Goal: Navigation & Orientation: Find specific page/section

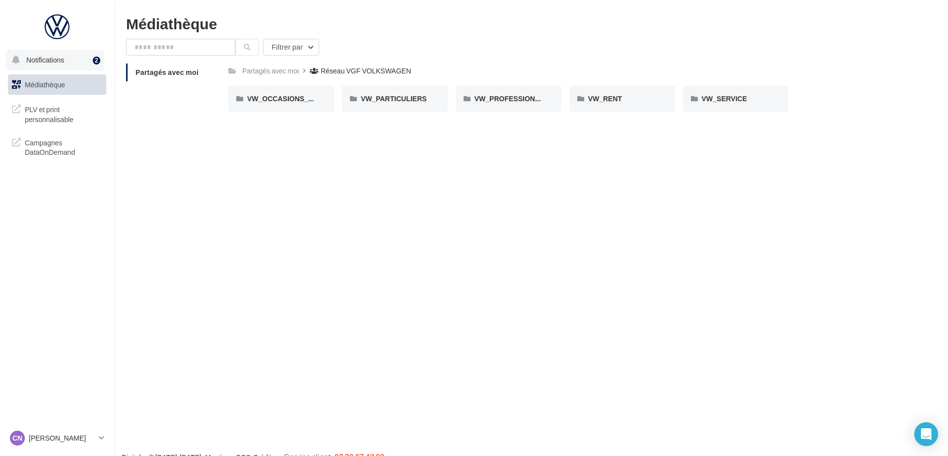
click at [75, 63] on button "Notifications 2" at bounding box center [55, 60] width 98 height 21
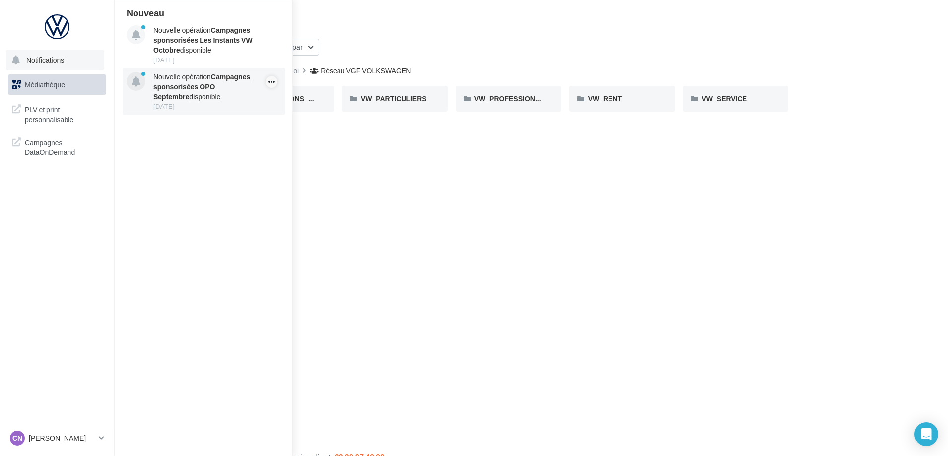
click at [269, 83] on icon "button" at bounding box center [271, 82] width 8 height 12
click at [138, 82] on icon at bounding box center [136, 82] width 9 height 10
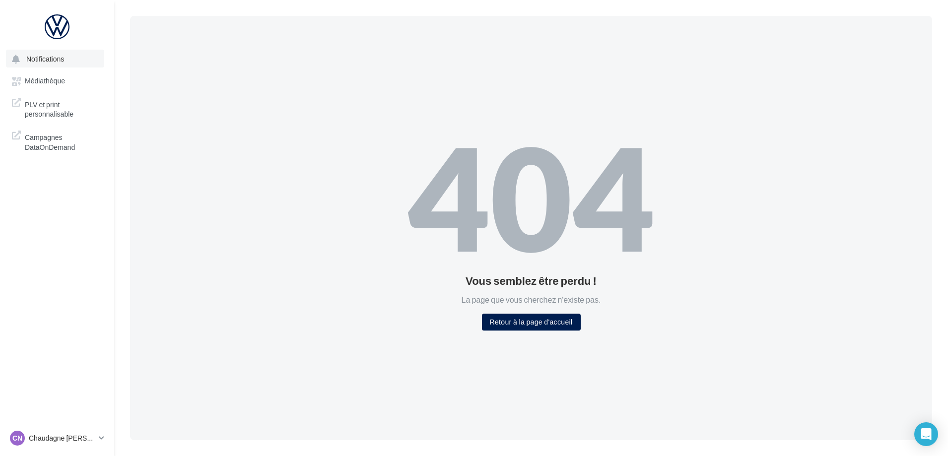
click at [49, 61] on span "Notifications" at bounding box center [45, 59] width 38 height 8
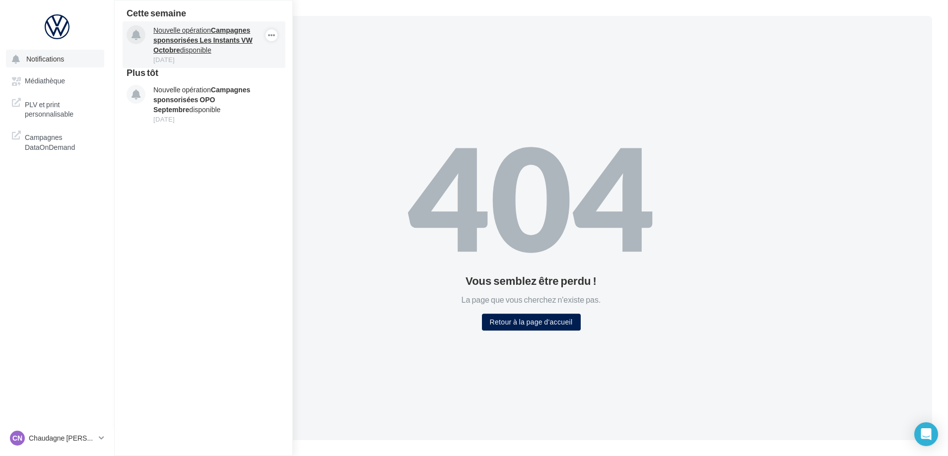
click at [211, 36] on strong "Campagnes sponsorisées Les Instants VW Octobre" at bounding box center [202, 40] width 99 height 28
click at [235, 34] on strong "Campagnes sponsorisées Les Instants VW Octobre" at bounding box center [202, 40] width 99 height 28
click at [236, 34] on strong "Campagnes sponsorisées Les Instants VW Octobre" at bounding box center [202, 40] width 99 height 28
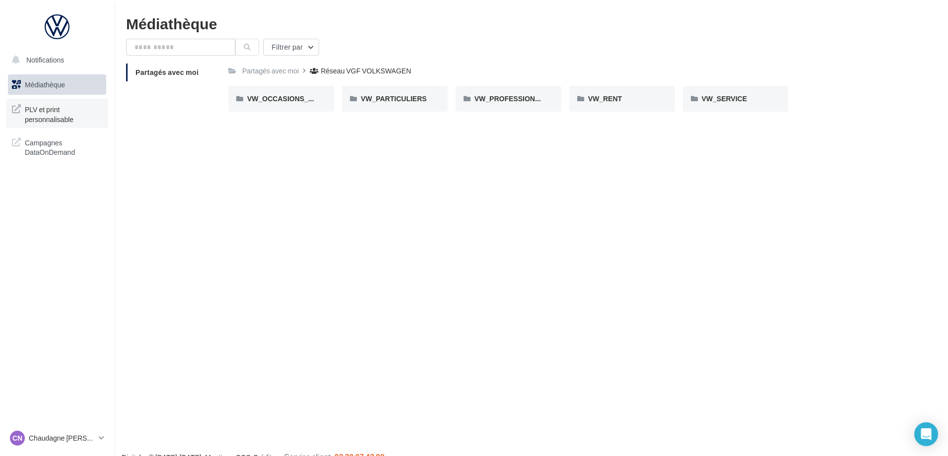
click at [72, 112] on span "PLV et print personnalisable" at bounding box center [63, 113] width 77 height 21
